Goal: Obtain resource: Download file/media

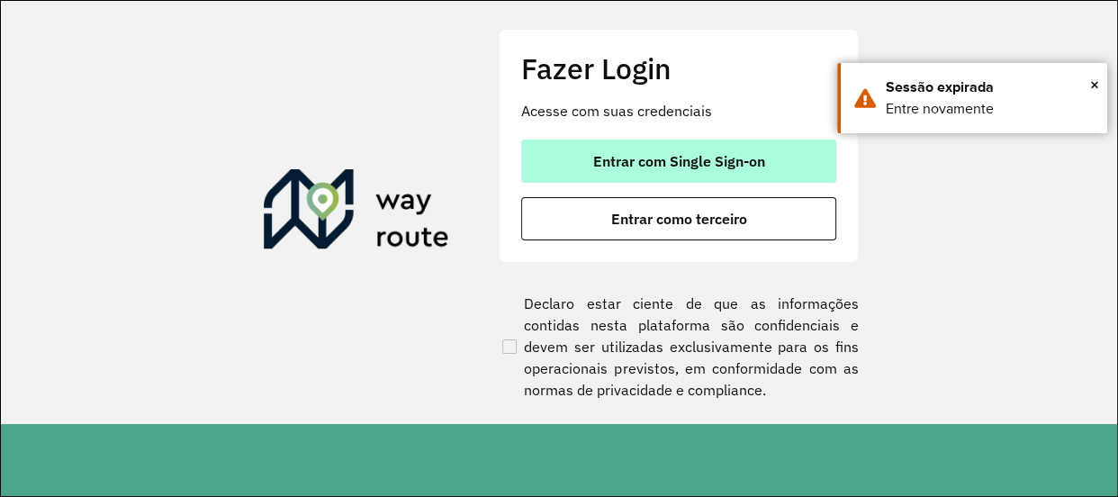
click at [585, 155] on button "Entrar com Single Sign-on" at bounding box center [678, 161] width 315 height 43
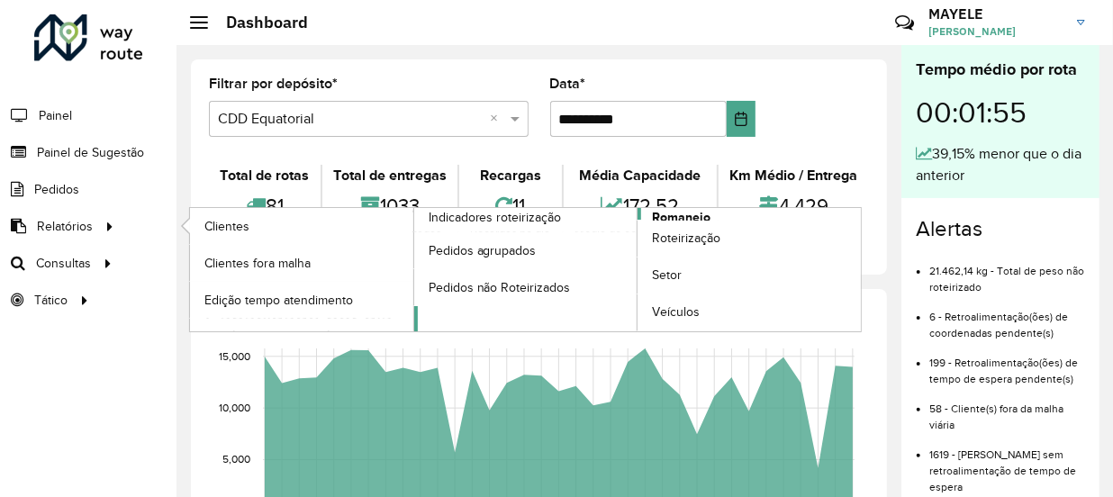
click at [668, 208] on span "Romaneio" at bounding box center [681, 217] width 59 height 19
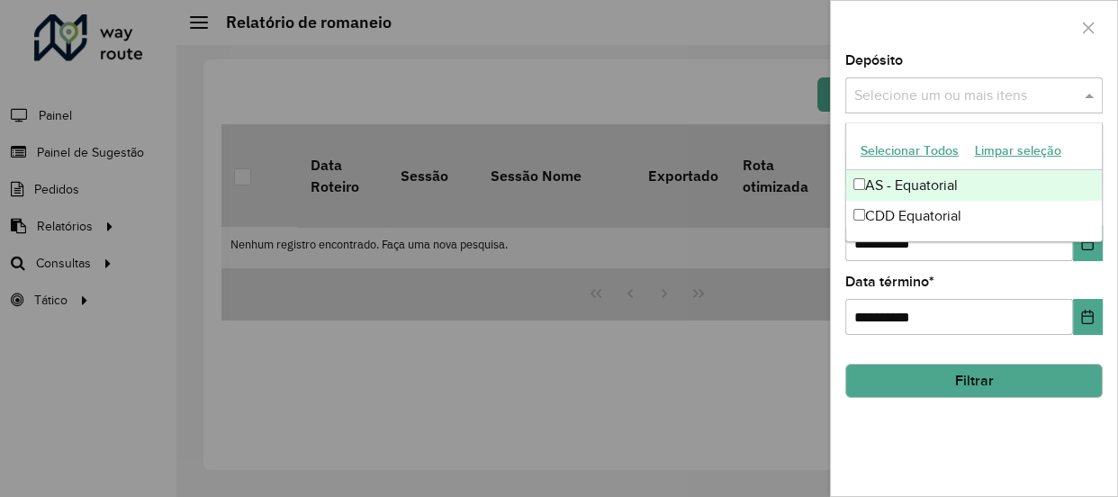
click at [926, 95] on input "text" at bounding box center [965, 97] width 230 height 22
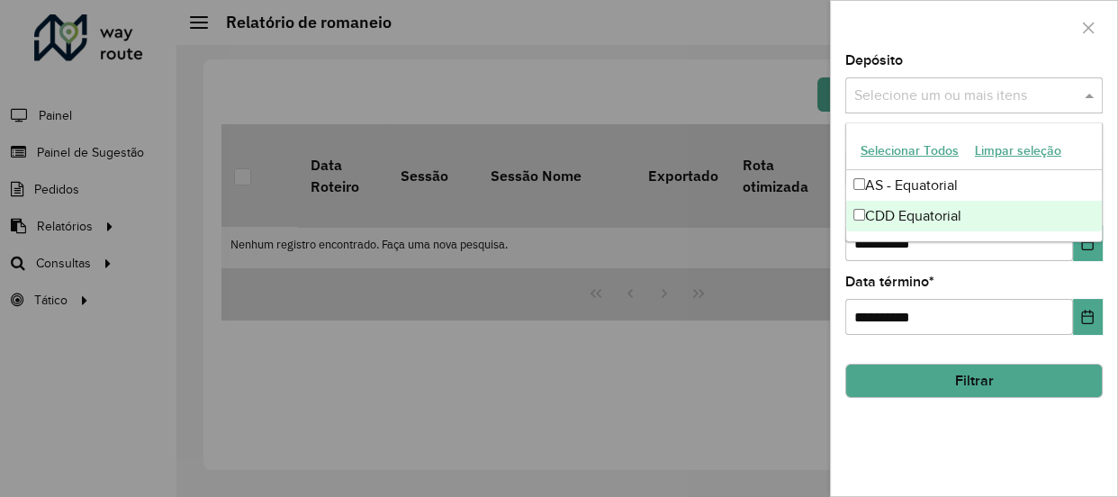
click at [871, 224] on div "CDD Equatorial" at bounding box center [974, 216] width 256 height 31
click at [1084, 249] on icon "Choose Date" at bounding box center [1088, 243] width 12 height 14
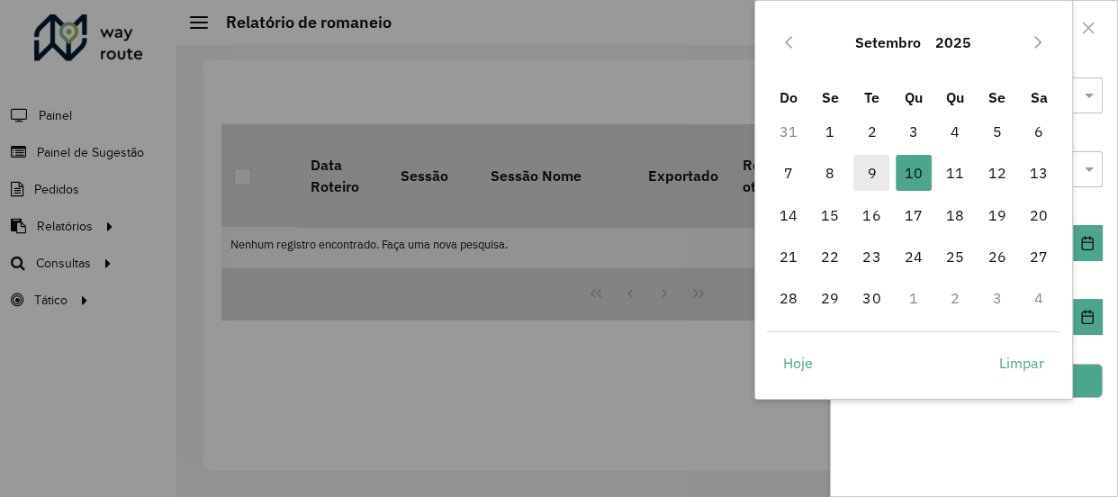
click at [876, 167] on span "9" at bounding box center [872, 173] width 36 height 36
type input "**********"
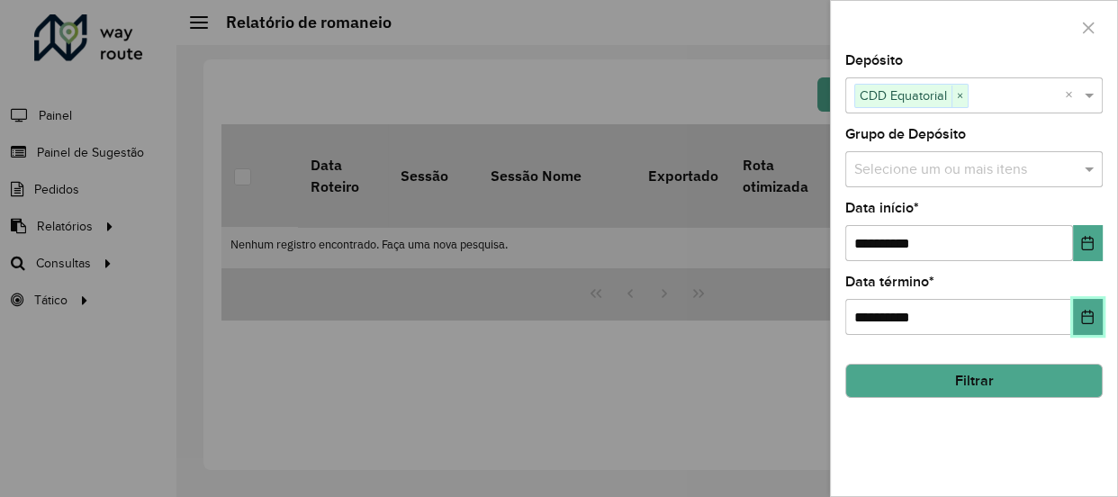
click at [1092, 319] on icon "Choose Date" at bounding box center [1087, 317] width 14 height 14
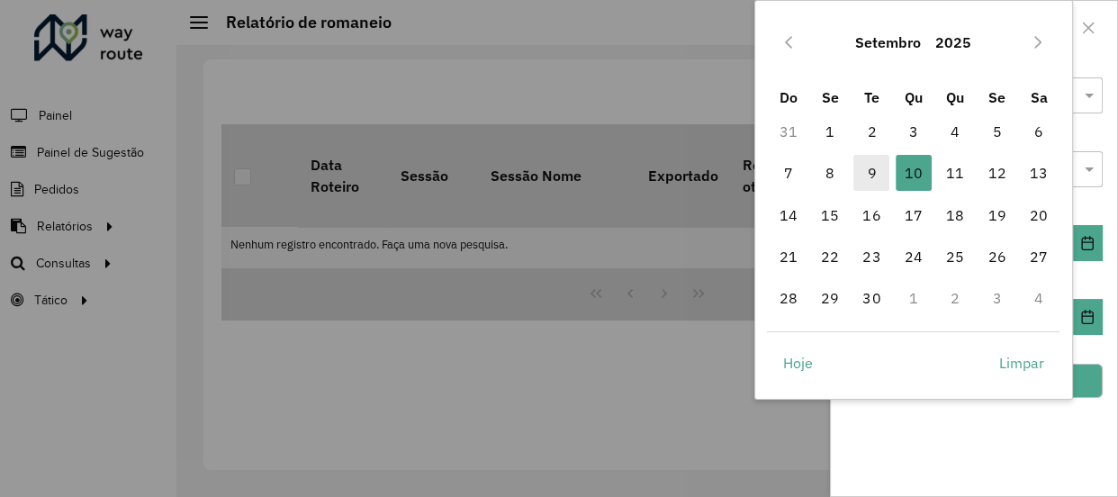
click at [863, 176] on span "9" at bounding box center [872, 173] width 36 height 36
type input "**********"
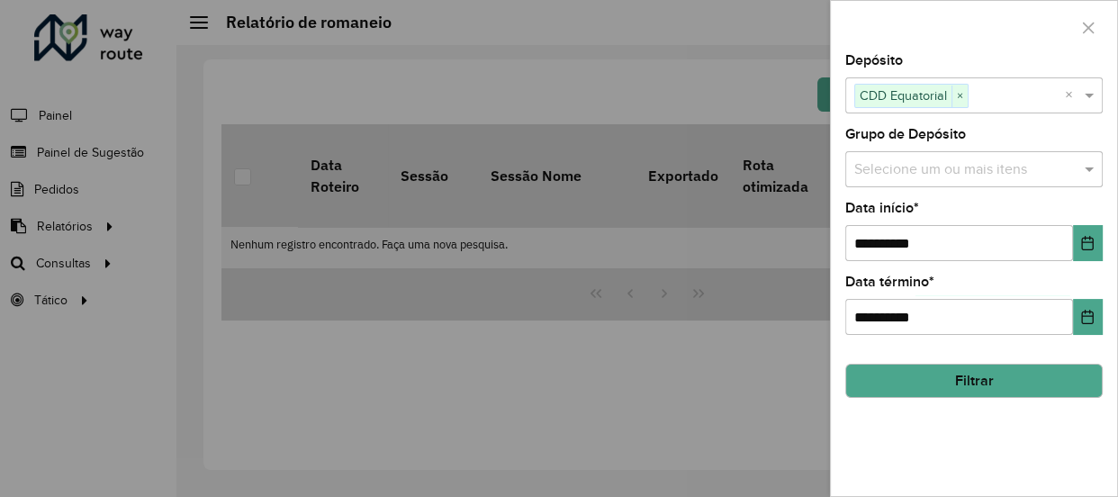
click at [1080, 393] on button "Filtrar" at bounding box center [974, 381] width 258 height 34
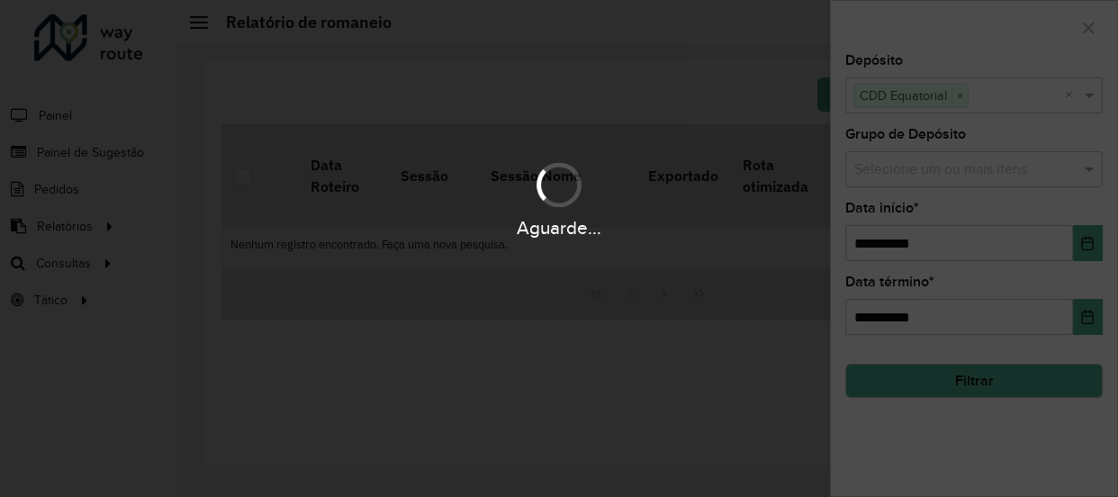
click at [1069, 377] on div "Aguarde..." at bounding box center [559, 248] width 1118 height 497
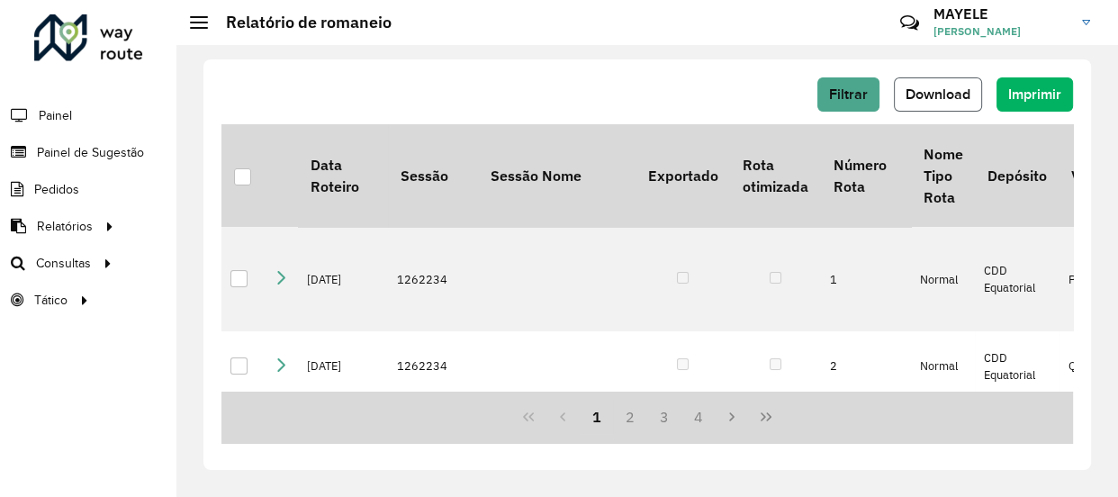
click at [938, 106] on button "Download" at bounding box center [938, 94] width 88 height 34
